Goal: Task Accomplishment & Management: Manage account settings

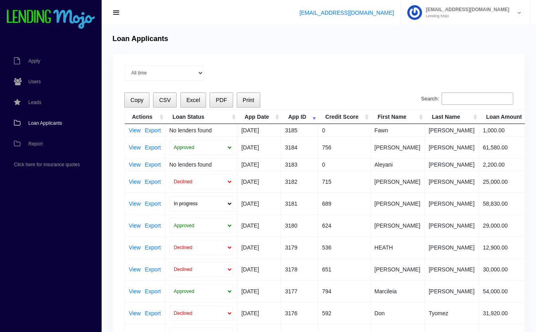
click at [468, 96] on input "Search:" at bounding box center [478, 98] width 72 height 13
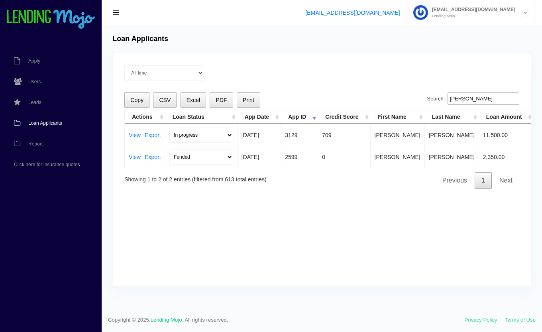
type input "adam"
click at [195, 134] on select "In progress Funded Did not fund" at bounding box center [201, 135] width 64 height 15
select select "did_not_fund"
click at [169, 128] on select "In progress Funded Did not fund" at bounding box center [201, 135] width 64 height 15
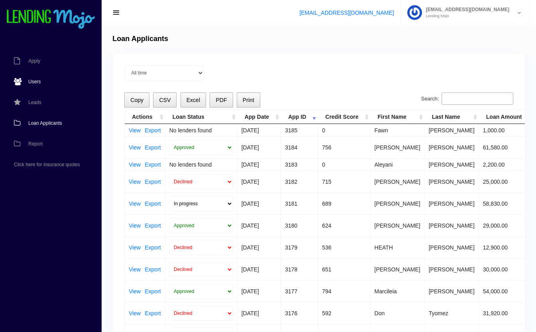
click at [28, 79] on link "Users" at bounding box center [47, 81] width 94 height 21
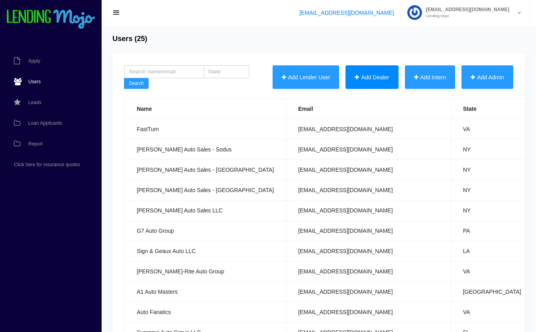
click at [369, 78] on button "Add Dealer" at bounding box center [372, 77] width 53 height 24
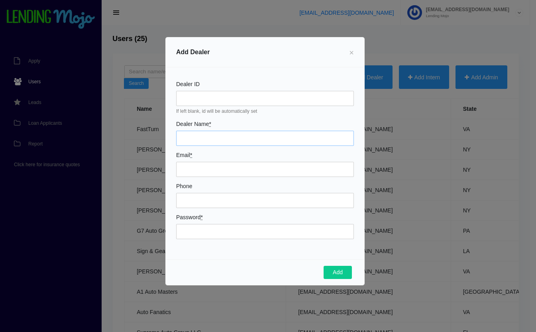
click at [209, 138] on input "Dealer Name *" at bounding box center [265, 138] width 178 height 15
click at [209, 138] on input "Auto Plex" at bounding box center [265, 138] width 178 height 15
type input "Auto Plex 2000"
type input "[PERSON_NAME][EMAIL_ADDRESS][DOMAIN_NAME]"
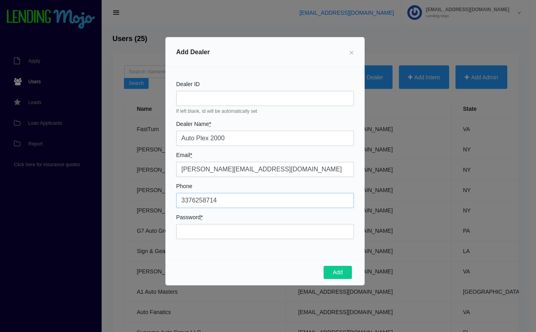
type input "3376258714"
type input "Mojo34789!"
click at [337, 271] on button "Add" at bounding box center [338, 273] width 28 height 14
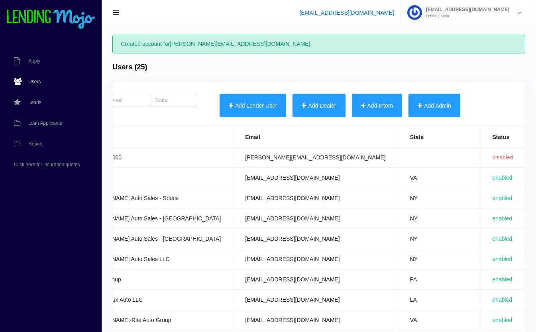
scroll to position [0, 285]
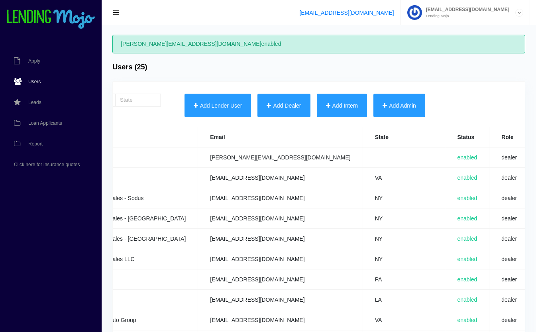
scroll to position [0, 285]
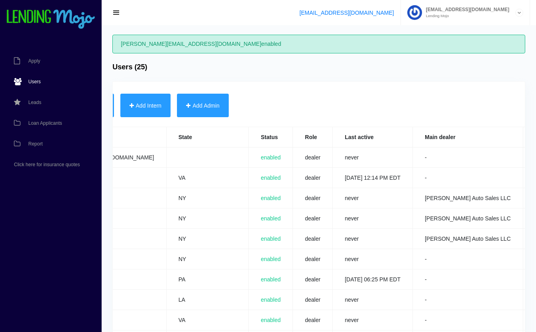
click at [535, 156] on link "Edit" at bounding box center [539, 158] width 8 height 6
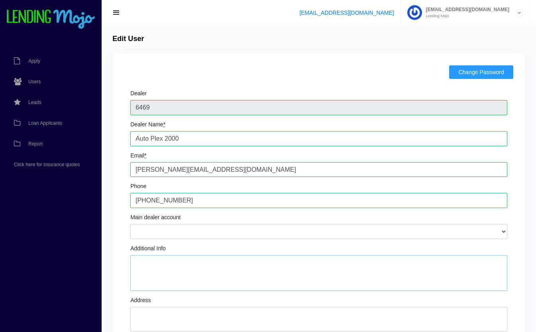
click at [164, 265] on textarea "Additional Info" at bounding box center [318, 273] width 377 height 36
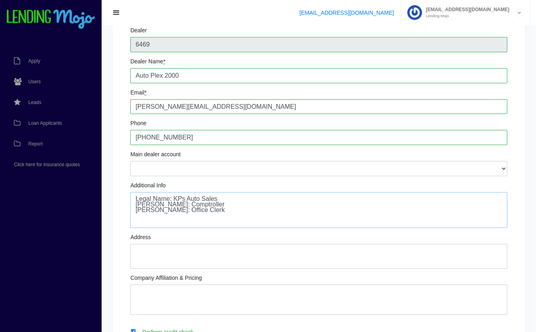
scroll to position [65, 0]
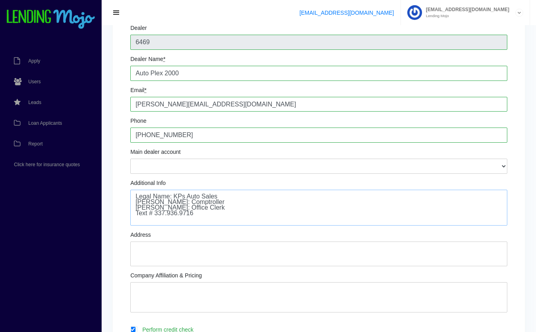
type textarea "Legal Name: KPs Auto Sales [PERSON_NAME]: Comptroller [PERSON_NAME]: Office Cle…"
click at [165, 254] on textarea "Address" at bounding box center [318, 254] width 377 height 25
type textarea "2910 E Napoleon St. Sulphur, LA 70663"
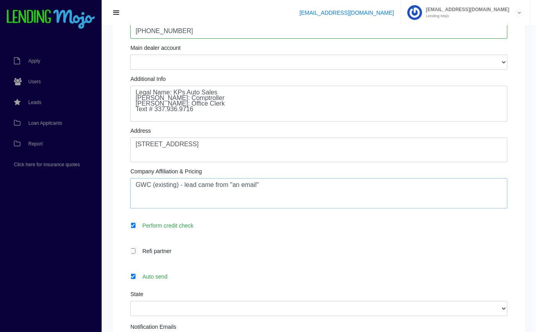
scroll to position [185, 0]
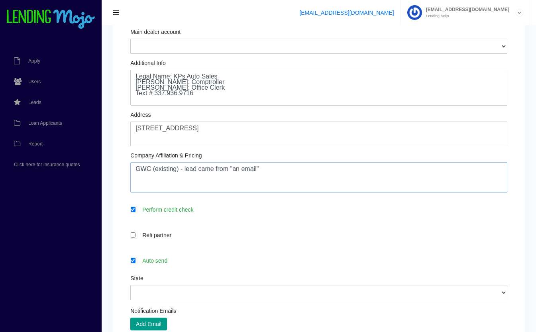
type textarea "GWC (existing) - lead came from "an email""
click at [188, 265] on label "Auto send" at bounding box center [322, 260] width 369 height 9
click at [136, 263] on input "Auto send" at bounding box center [132, 260] width 5 height 5
checkbox input "false"
click at [206, 295] on select "Alabama Alaska Arizona Arkansas California Colorado Connecticut Delaware Distri…" at bounding box center [318, 292] width 377 height 15
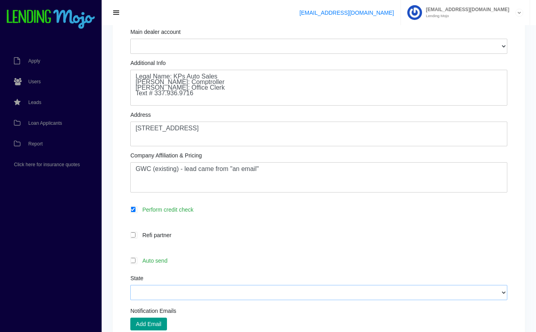
select select "LA"
click at [130, 286] on select "Alabama Alaska Arizona Arkansas California Colorado Connecticut Delaware Distri…" at bounding box center [318, 292] width 377 height 15
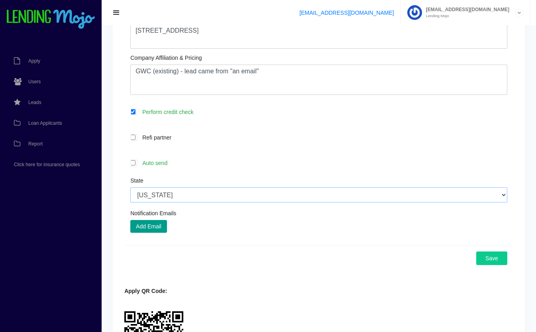
scroll to position [285, 0]
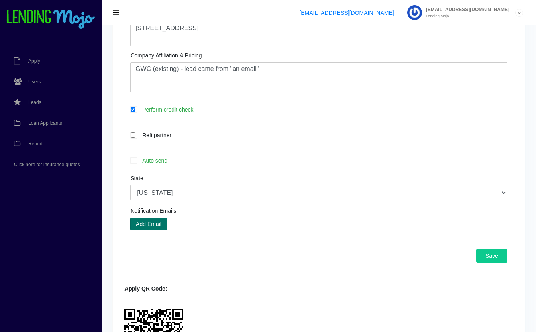
click at [165, 227] on button "Add Email" at bounding box center [148, 224] width 37 height 13
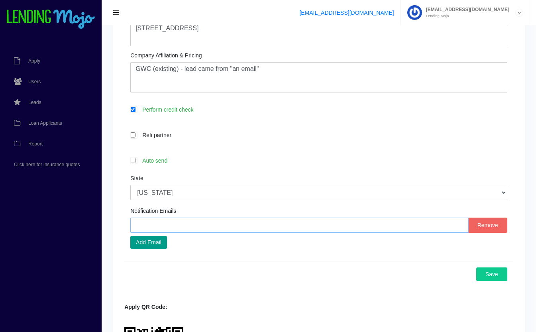
click at [231, 229] on input "text" at bounding box center [299, 225] width 338 height 15
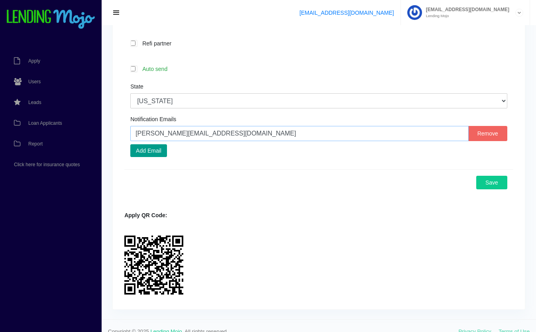
scroll to position [389, 0]
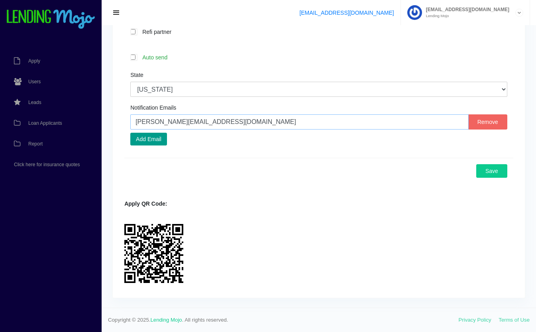
type input "tabitha@goautoplex.com"
click at [500, 173] on button "Save" at bounding box center [491, 171] width 31 height 14
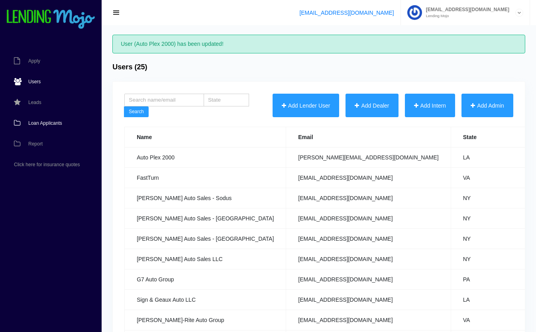
click at [33, 123] on span "Loan Applicants" at bounding box center [45, 123] width 34 height 5
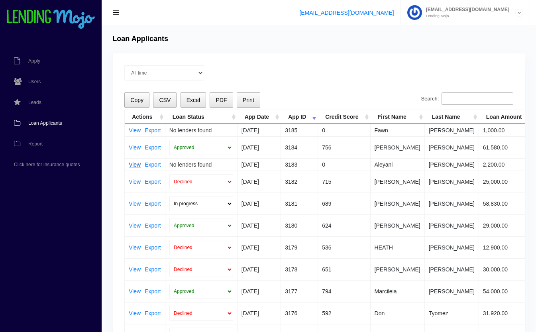
click at [133, 163] on link "View" at bounding box center [135, 165] width 12 height 6
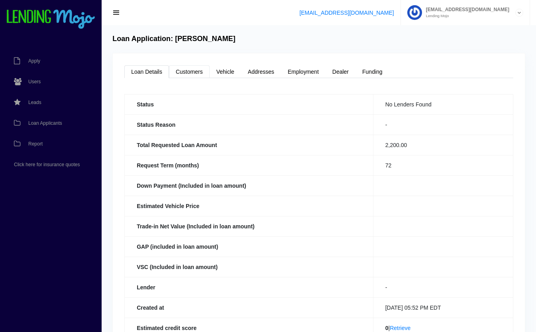
click at [185, 73] on link "Customers" at bounding box center [189, 71] width 41 height 13
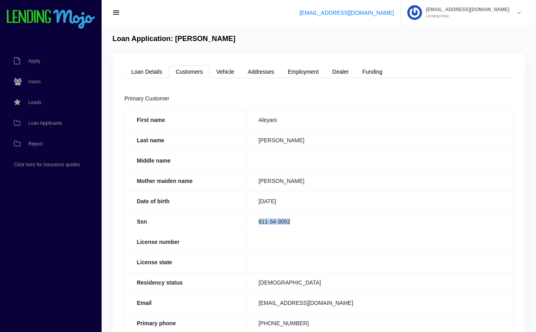
drag, startPoint x: 296, startPoint y: 222, endPoint x: 250, endPoint y: 222, distance: 45.4
click at [250, 222] on td "611-34-3052" at bounding box center [379, 221] width 267 height 20
copy td "611-34-3052"
click at [142, 73] on link "Loan Details" at bounding box center [146, 71] width 45 height 13
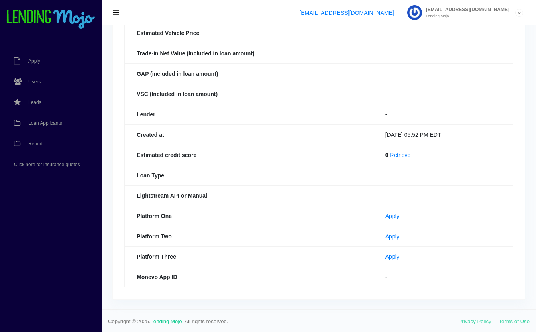
scroll to position [174, 0]
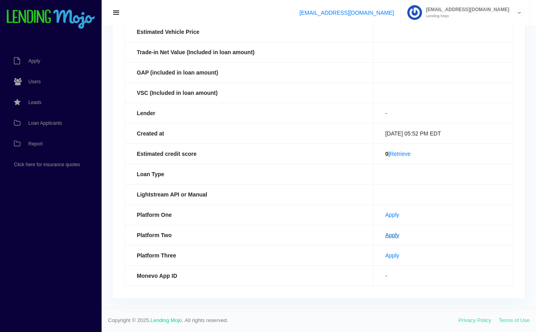
click at [385, 235] on link "Apply" at bounding box center [392, 235] width 14 height 6
click at [385, 214] on link "Apply" at bounding box center [392, 215] width 14 height 6
click at [49, 124] on span "Loan Applicants" at bounding box center [45, 123] width 34 height 5
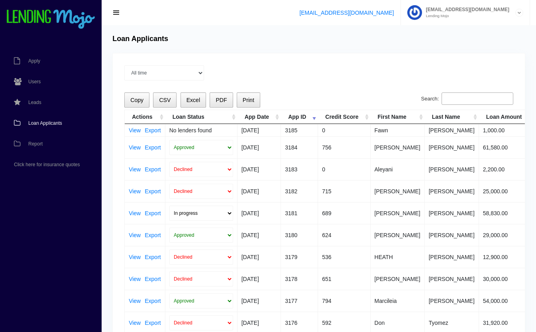
click at [462, 97] on input "Search:" at bounding box center [478, 98] width 72 height 13
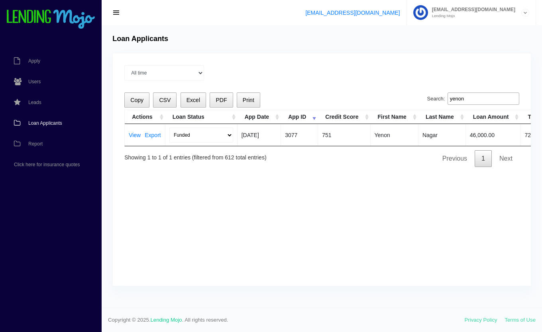
type input "yenon"
click at [135, 138] on link "View" at bounding box center [135, 135] width 12 height 6
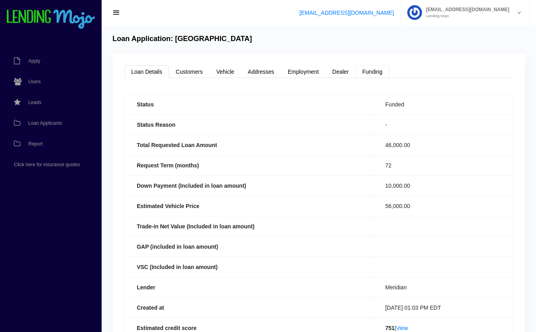
click at [380, 75] on link "Funding" at bounding box center [373, 71] width 34 height 13
